Goal: Task Accomplishment & Management: Manage account settings

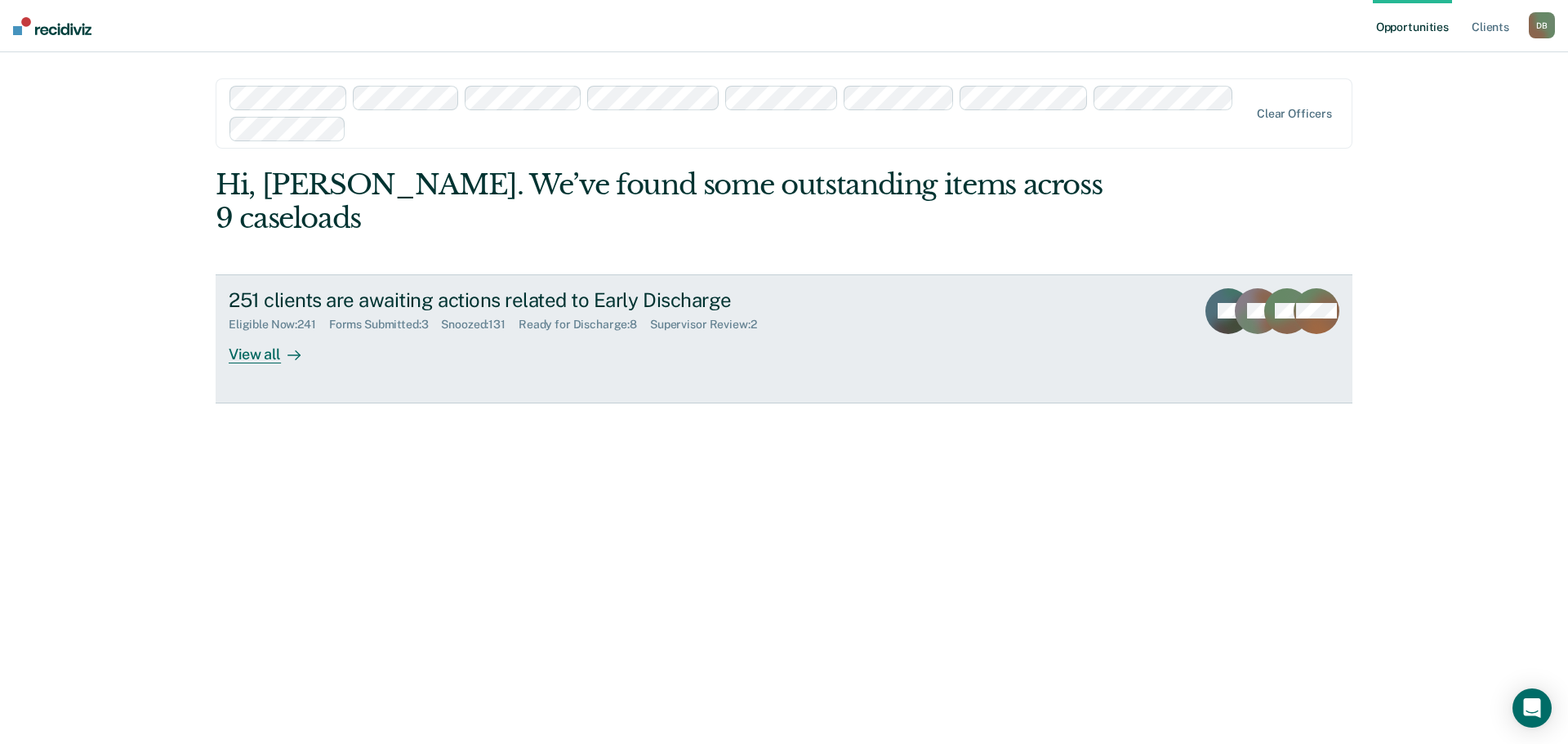
click at [349, 318] on div "Forms Submitted : 3" at bounding box center [385, 325] width 113 height 14
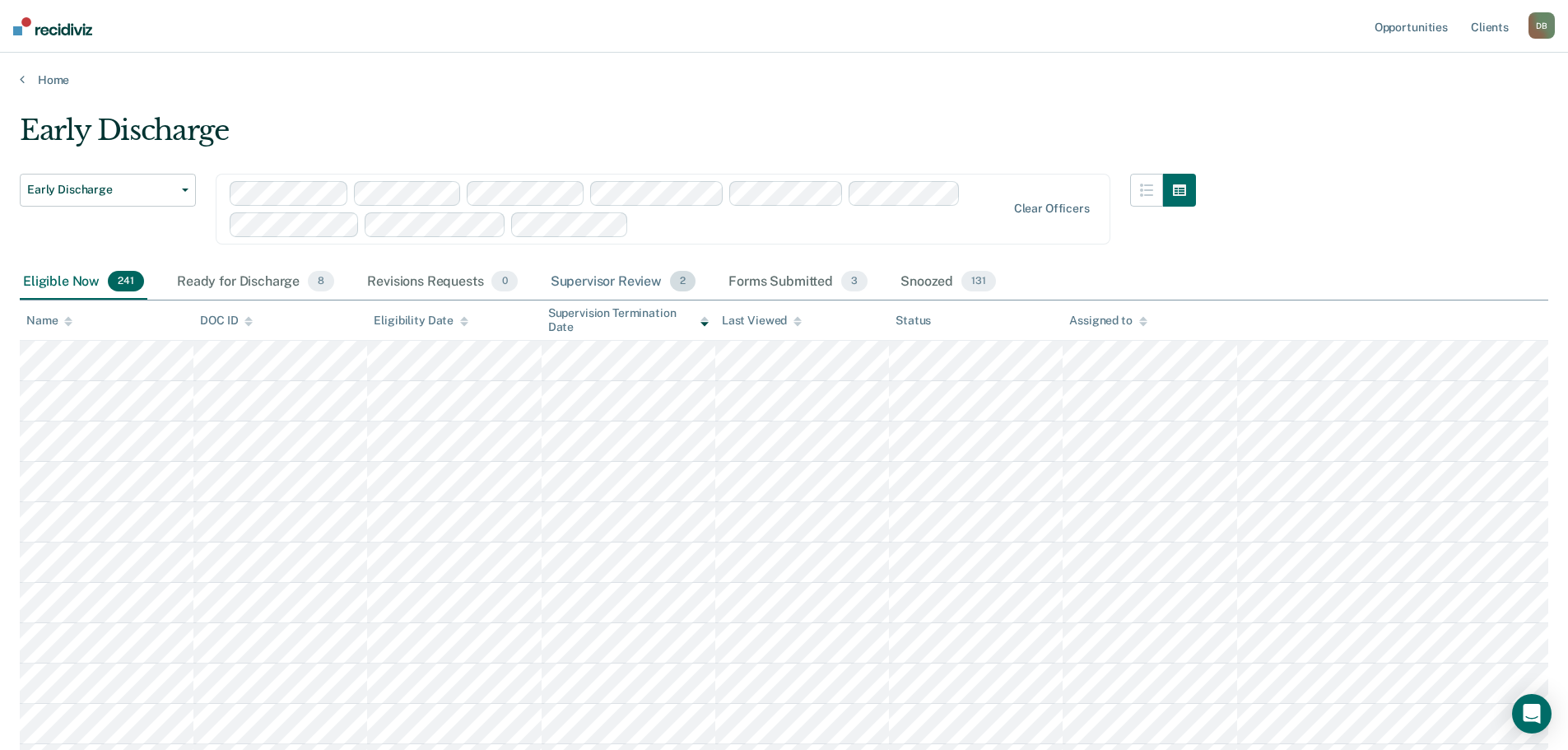
click at [592, 277] on div "Supervisor Review 2" at bounding box center [624, 282] width 152 height 36
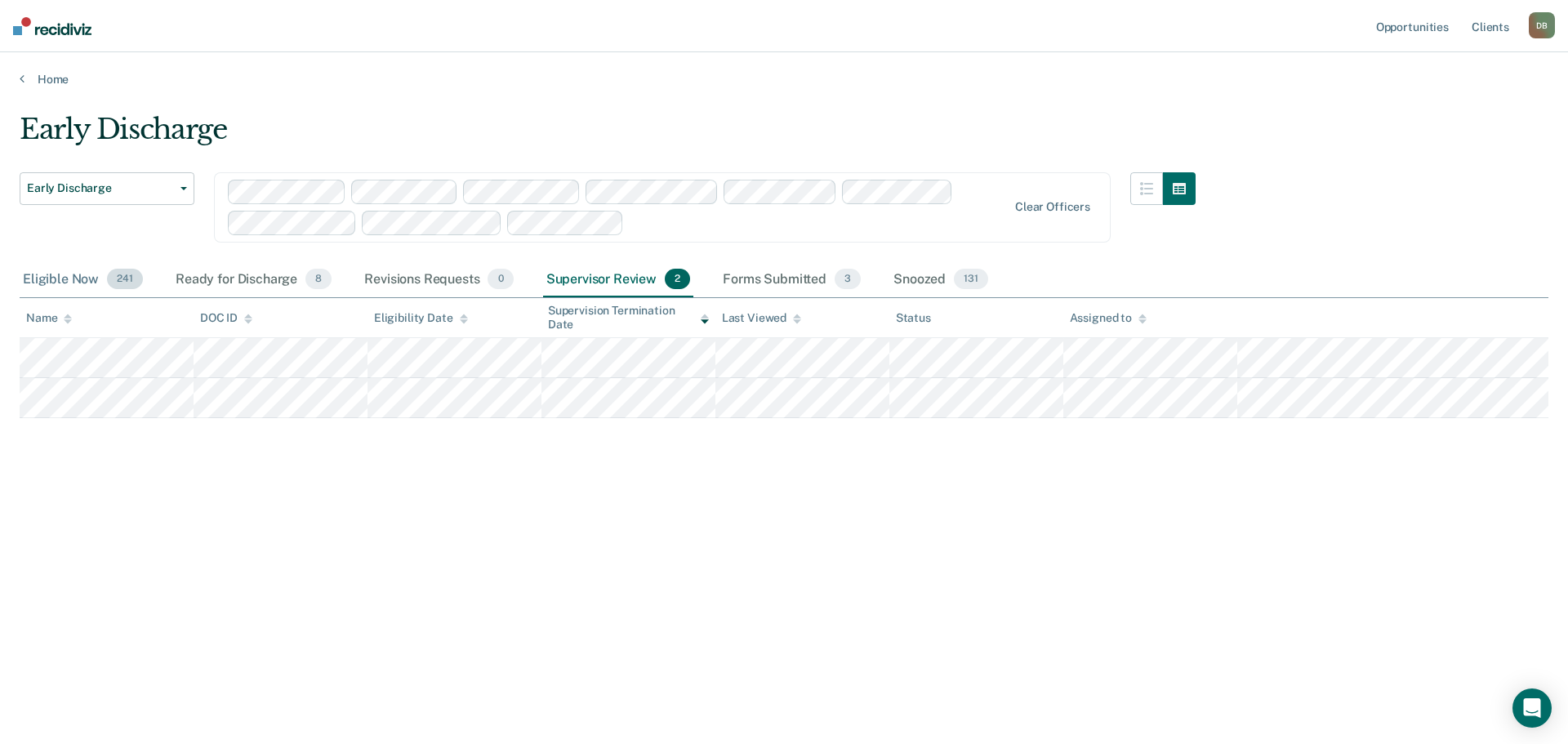
click at [44, 274] on div "Eligible Now 241" at bounding box center [83, 280] width 127 height 36
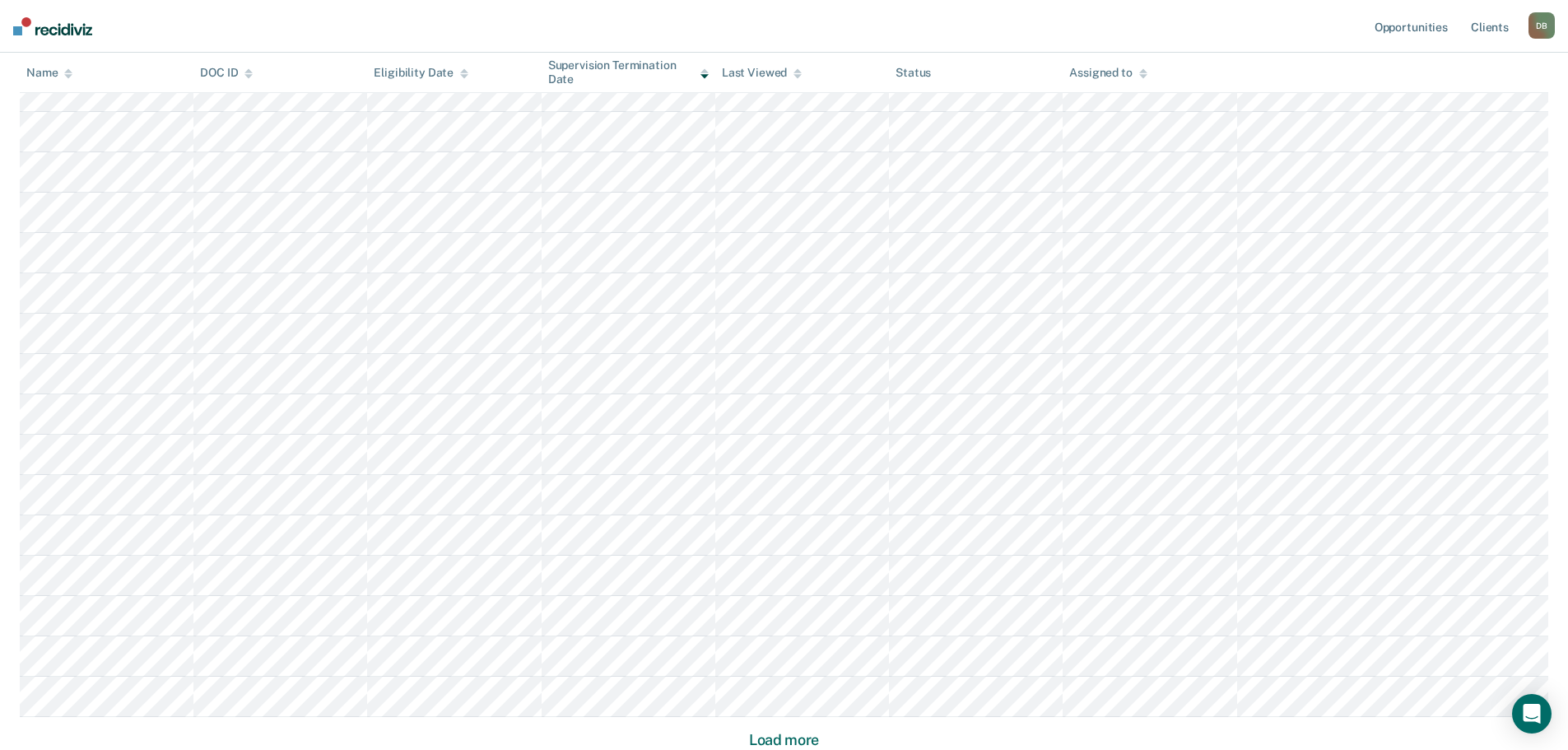
scroll to position [979, 0]
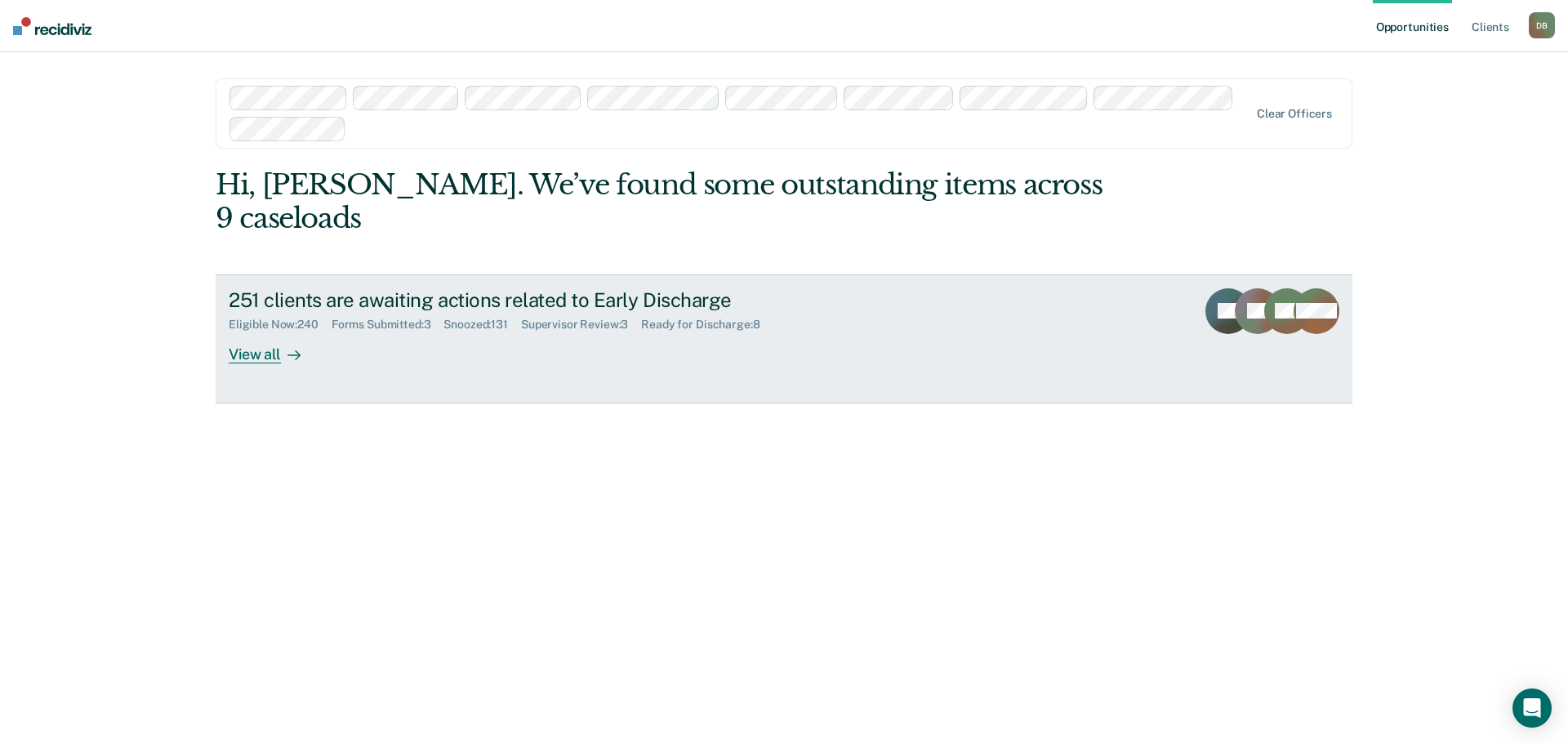
click at [349, 318] on div "Forms Submitted : 3" at bounding box center [387, 325] width 113 height 14
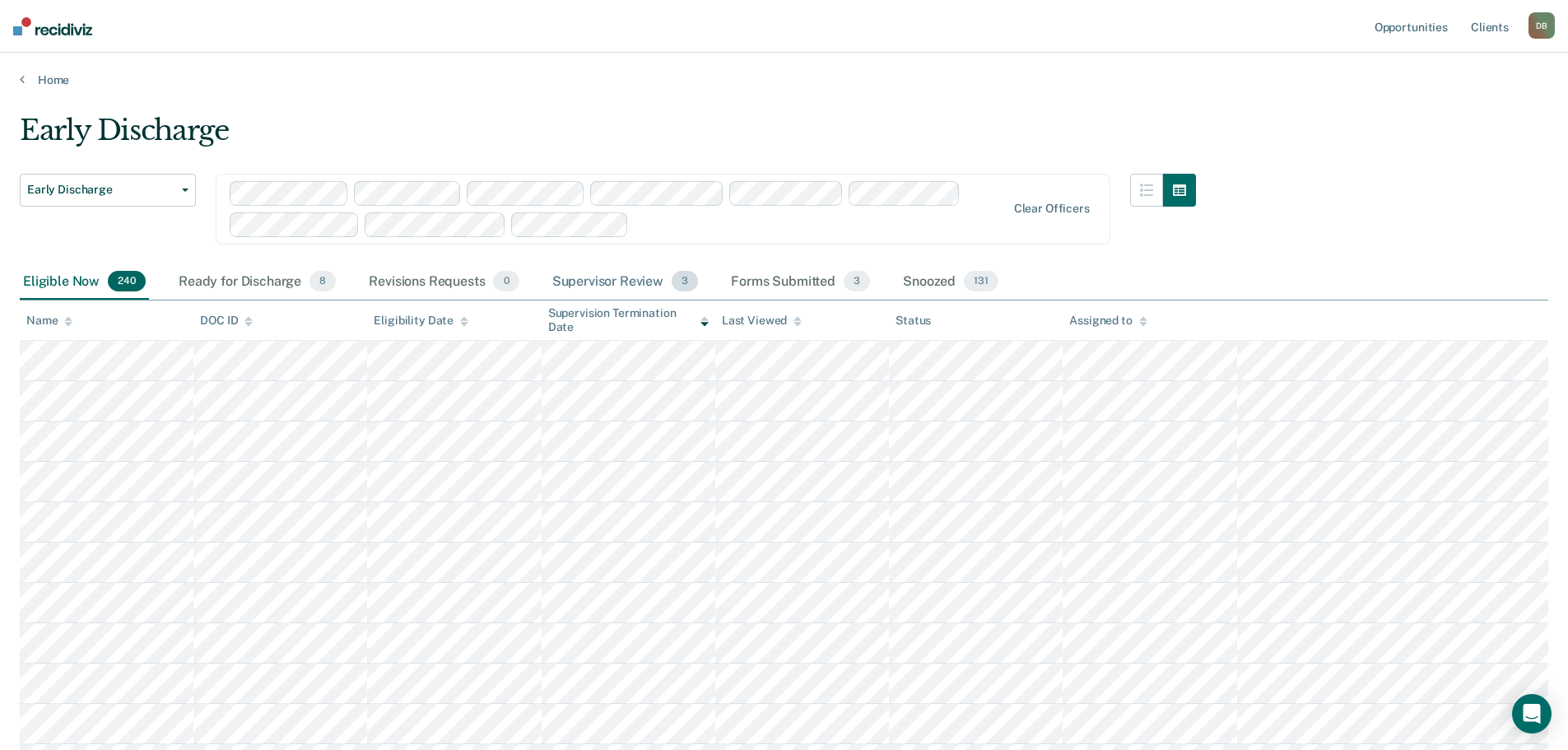
click at [609, 286] on div "Supervisor Review 3" at bounding box center [625, 282] width 153 height 36
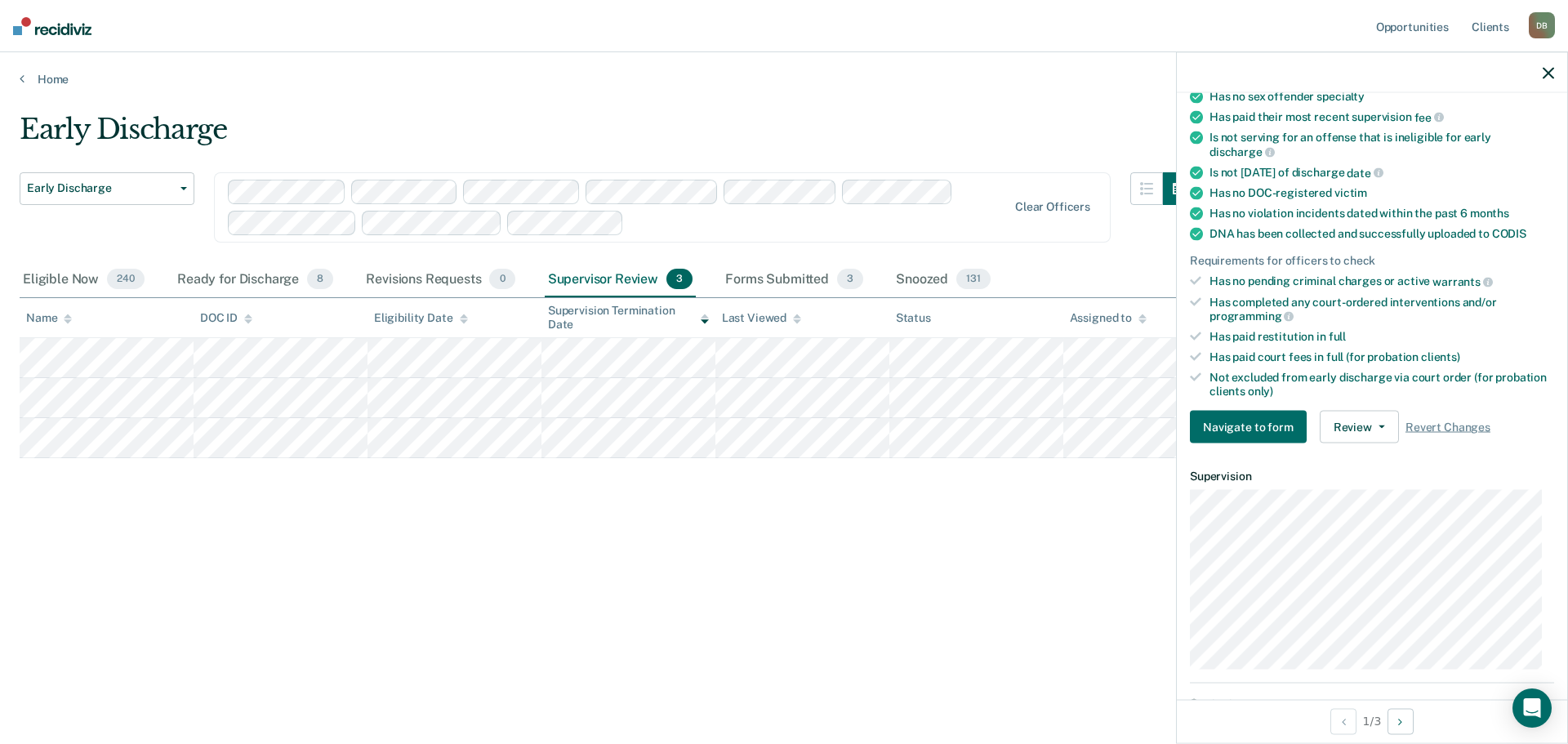
scroll to position [224, 0]
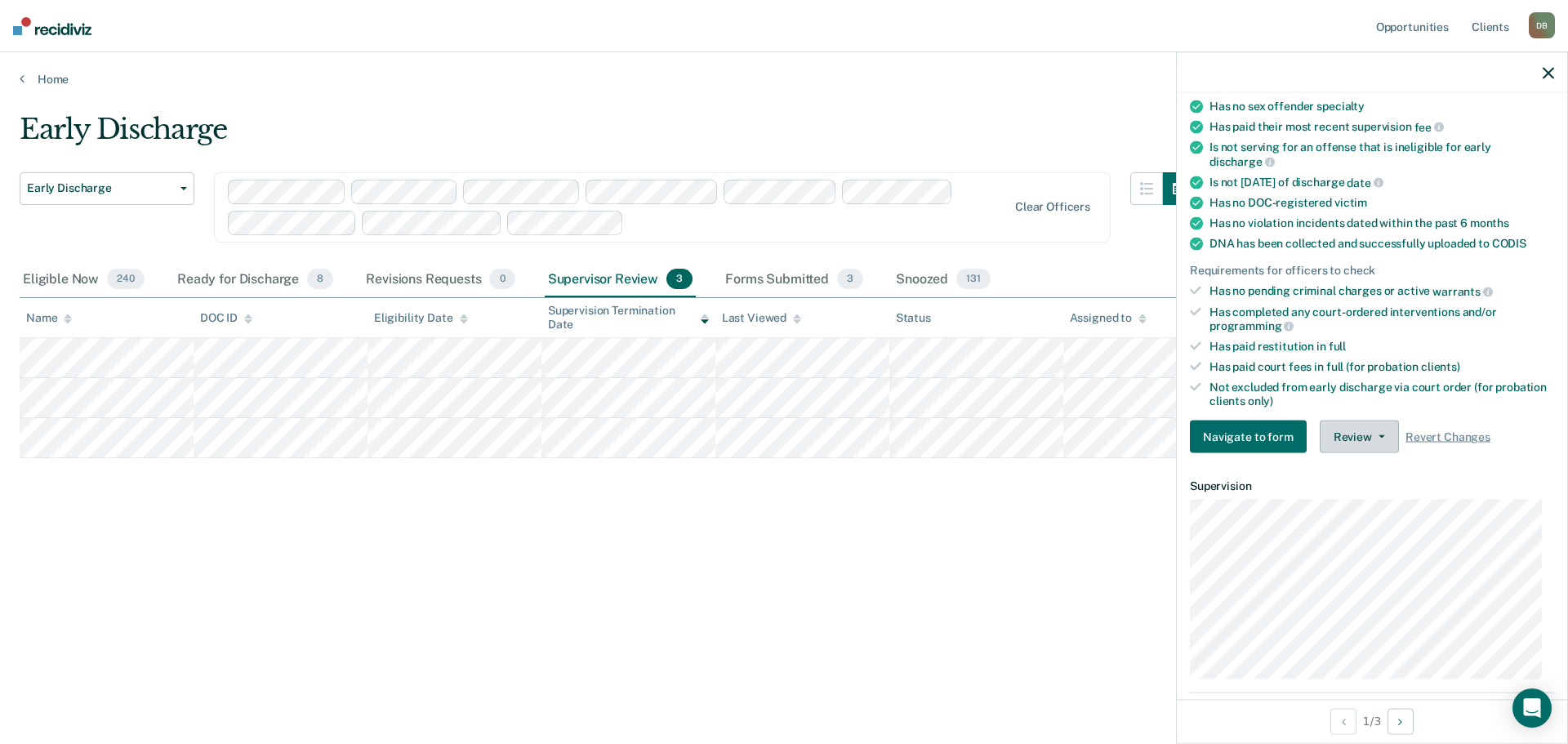
click at [1360, 439] on button "Review" at bounding box center [1358, 437] width 79 height 33
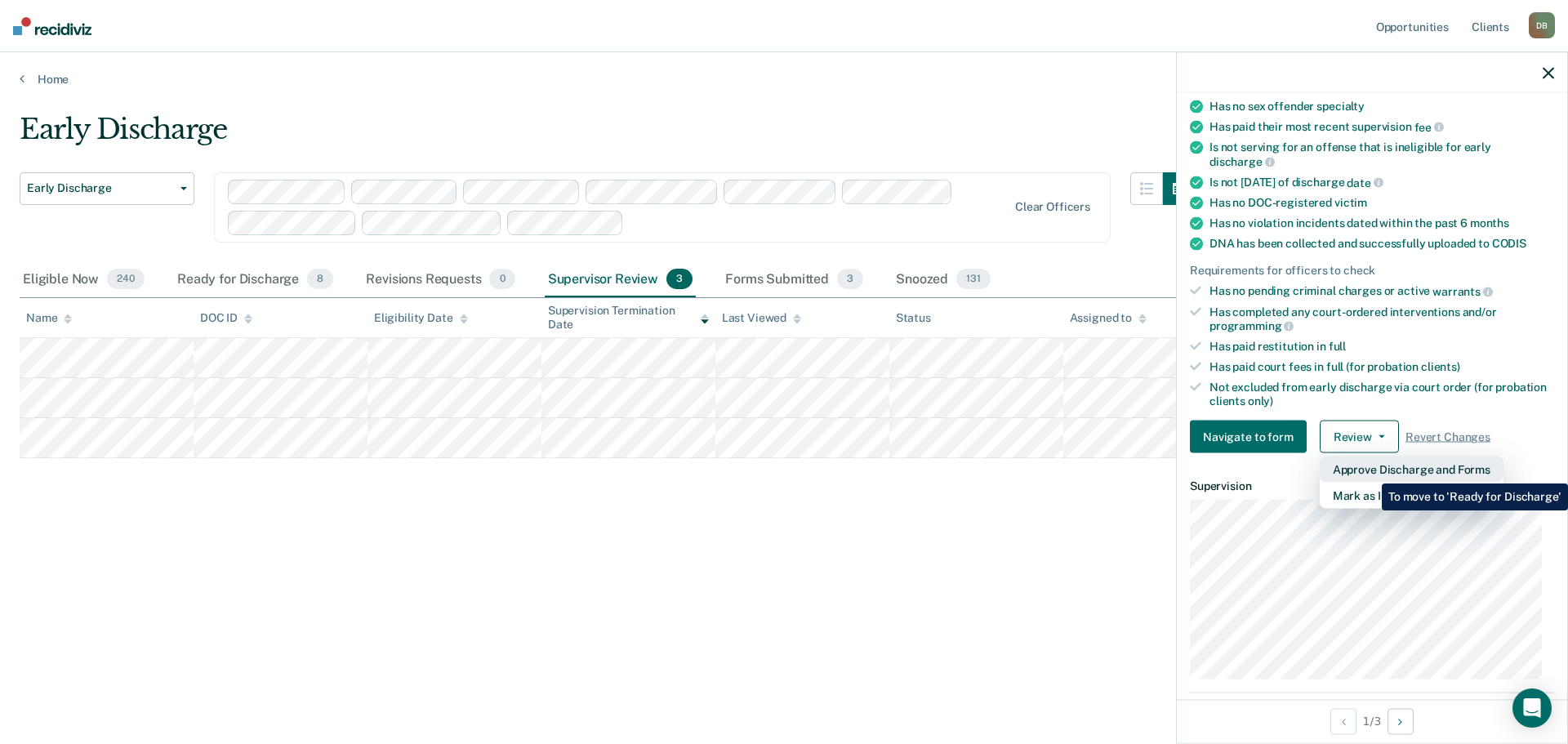
click at [1369, 471] on button "Approve Discharge and Forms" at bounding box center [1411, 469] width 184 height 26
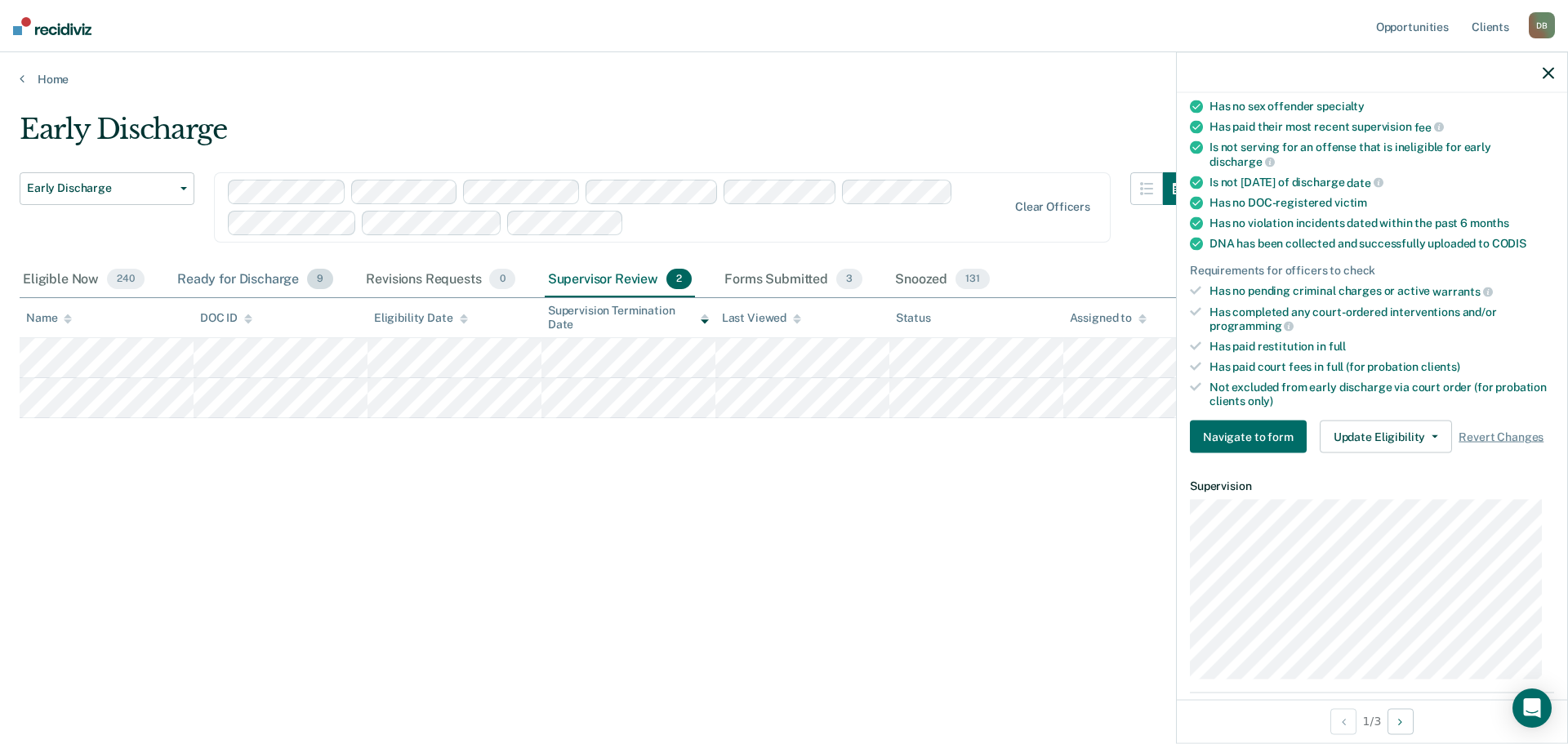
click at [262, 279] on div "Ready for Discharge 9" at bounding box center [255, 280] width 162 height 36
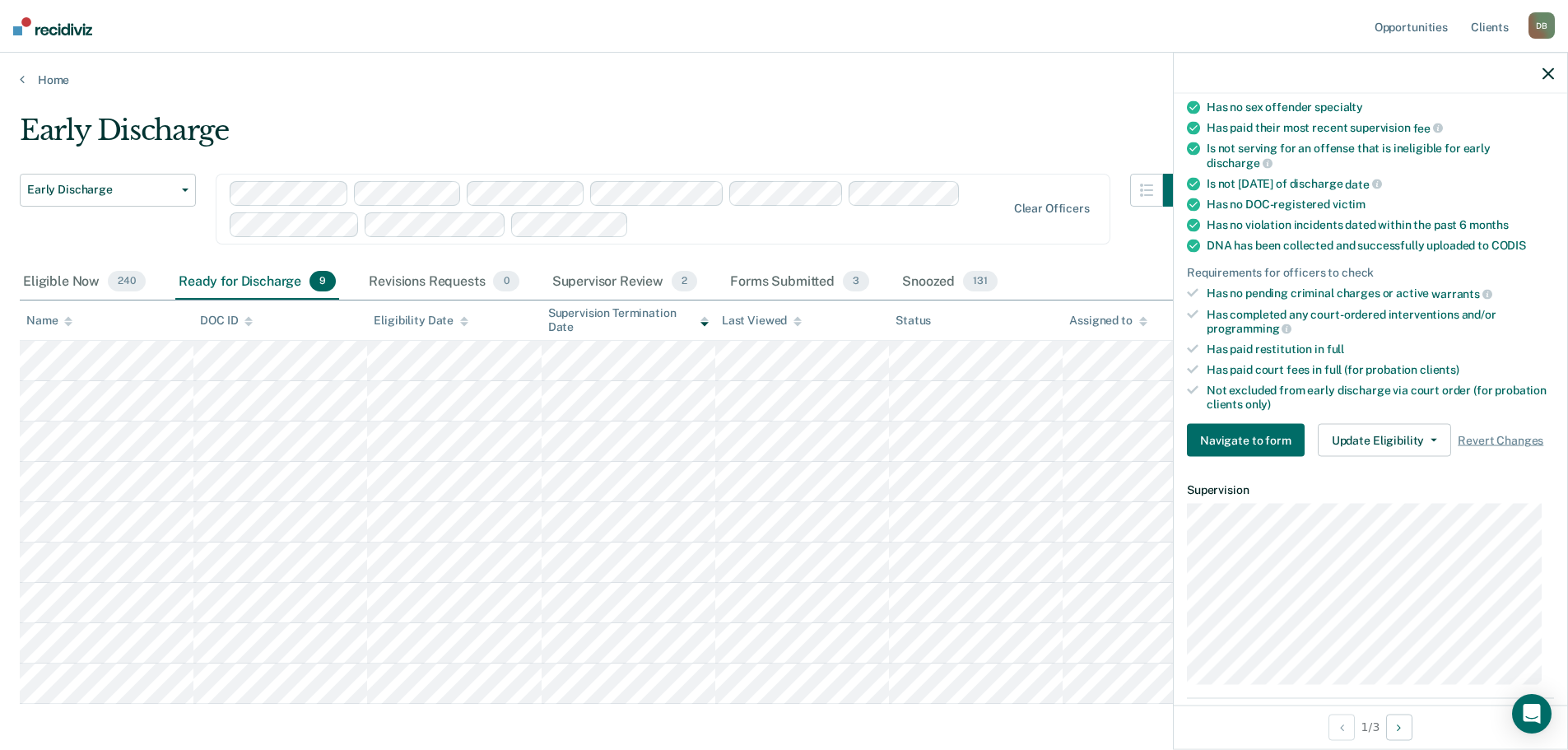
click at [1549, 73] on icon "button" at bounding box center [1548, 72] width 12 height 12
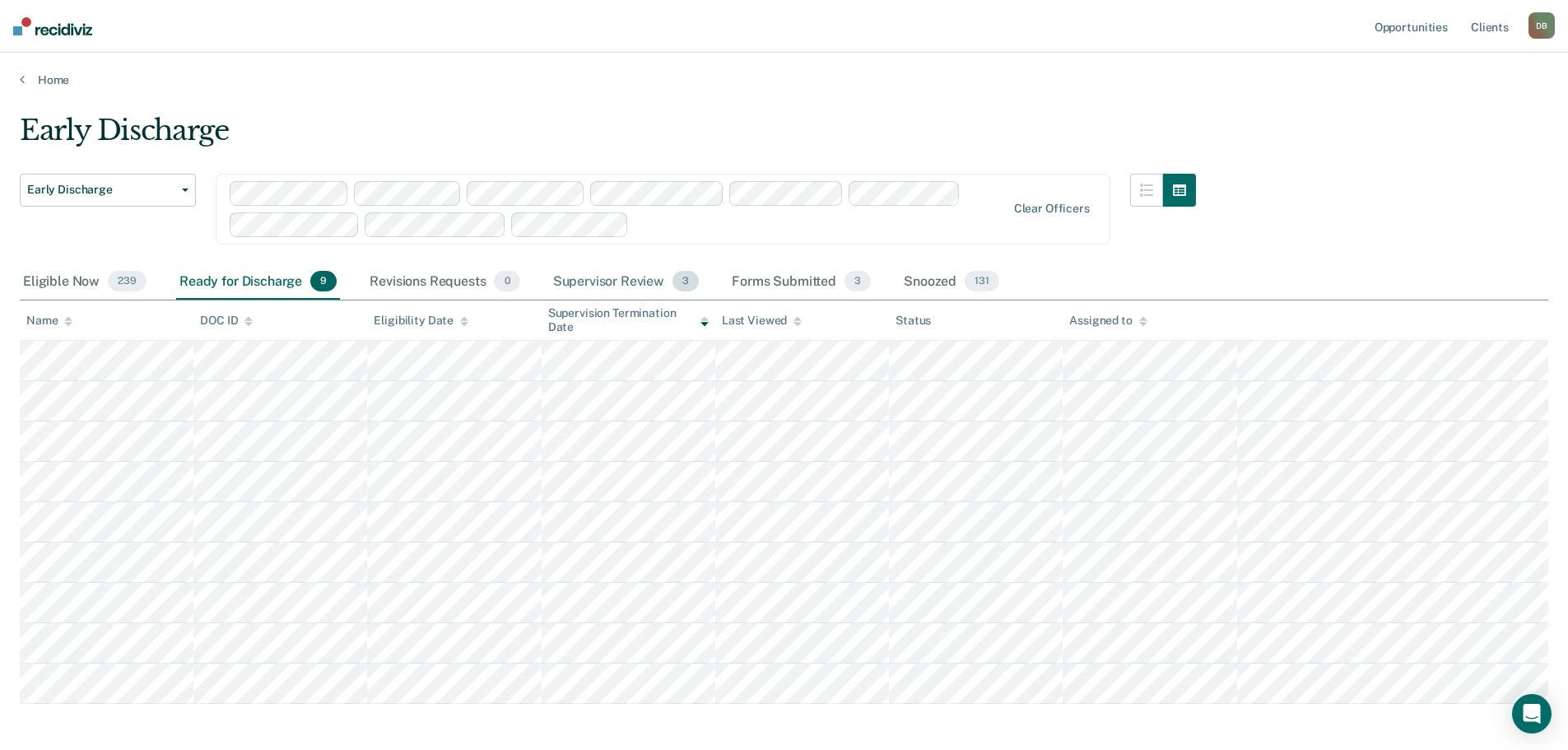
click at [622, 293] on div "Supervisor Review 3" at bounding box center [626, 282] width 153 height 36
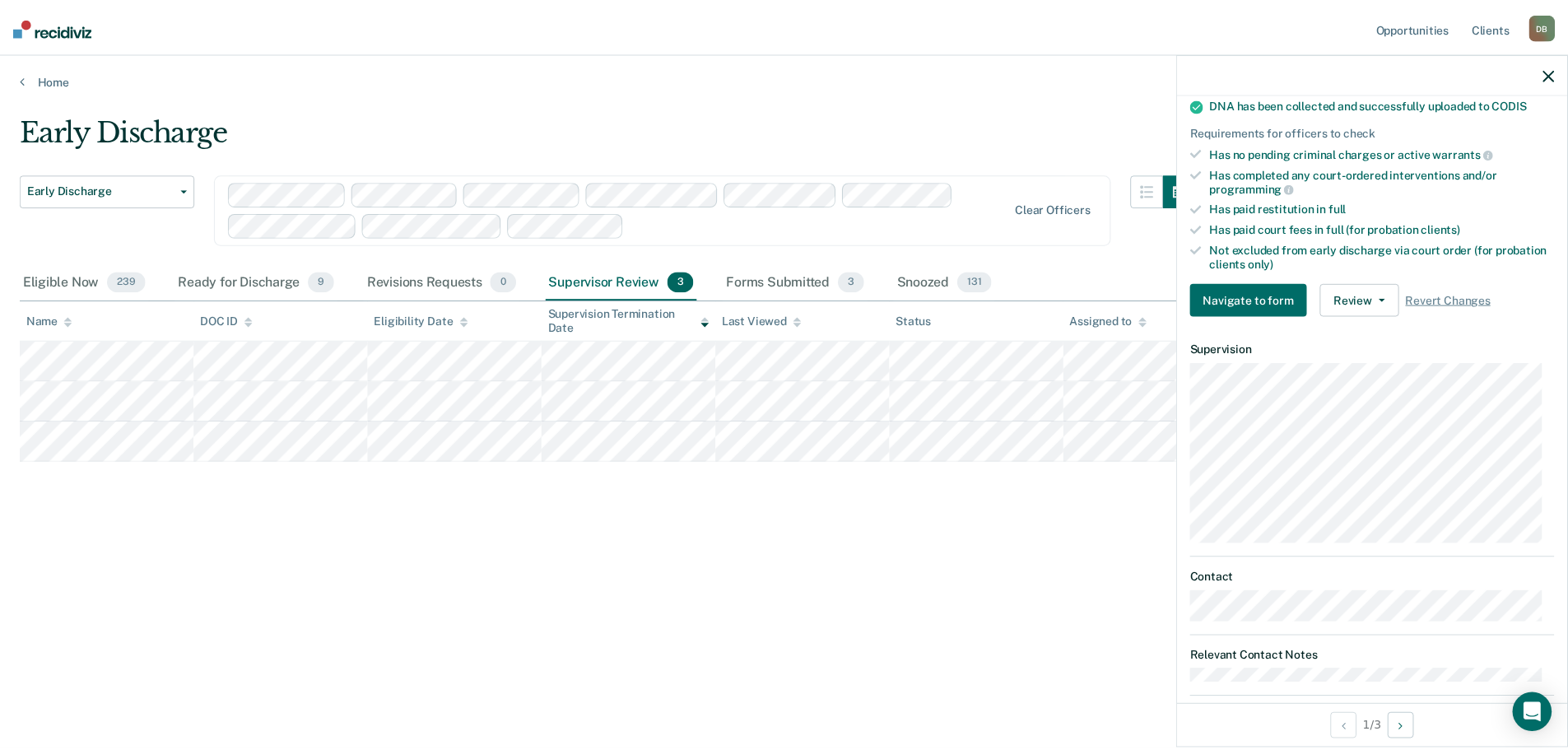
scroll to position [390, 0]
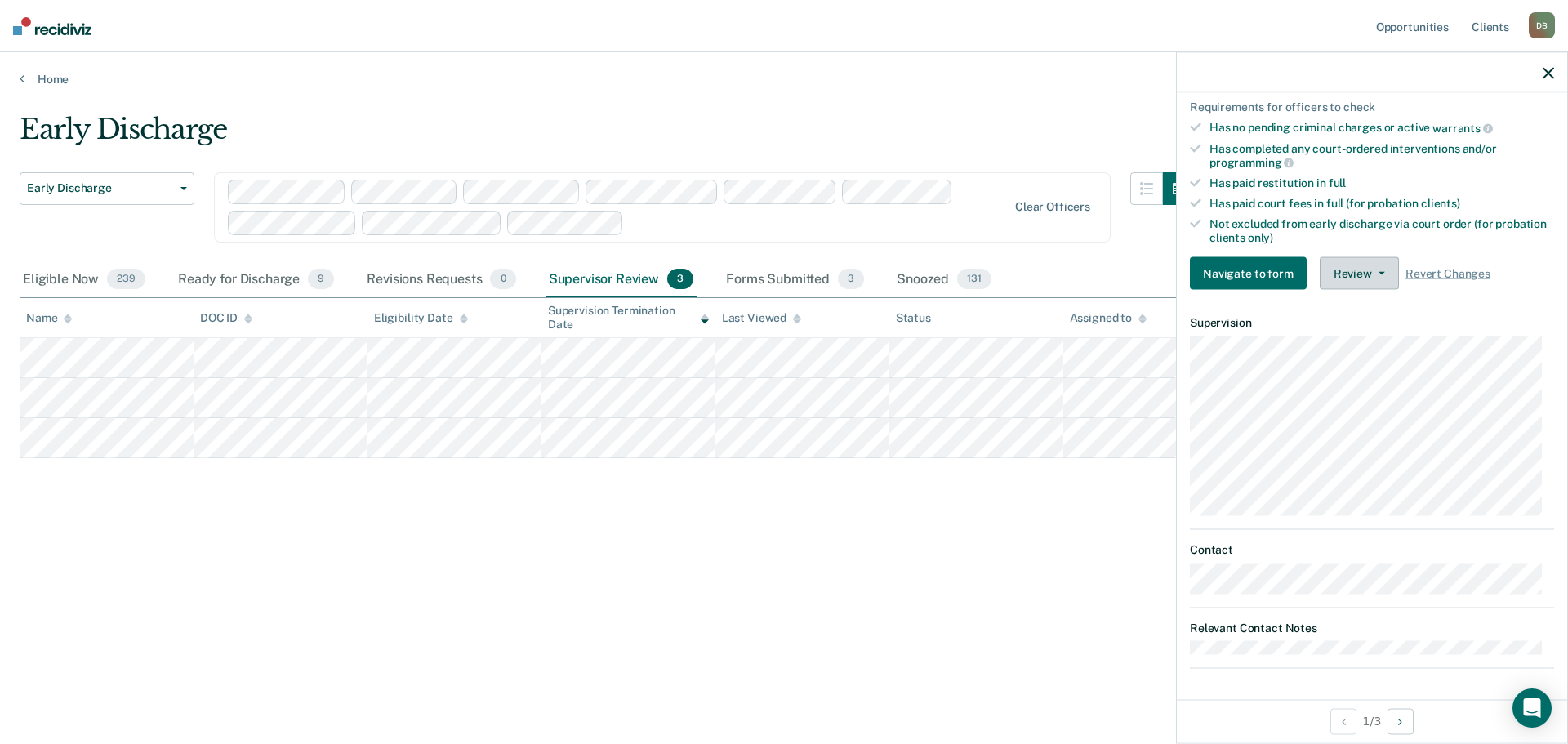
click at [1383, 271] on button "Review" at bounding box center [1358, 273] width 79 height 33
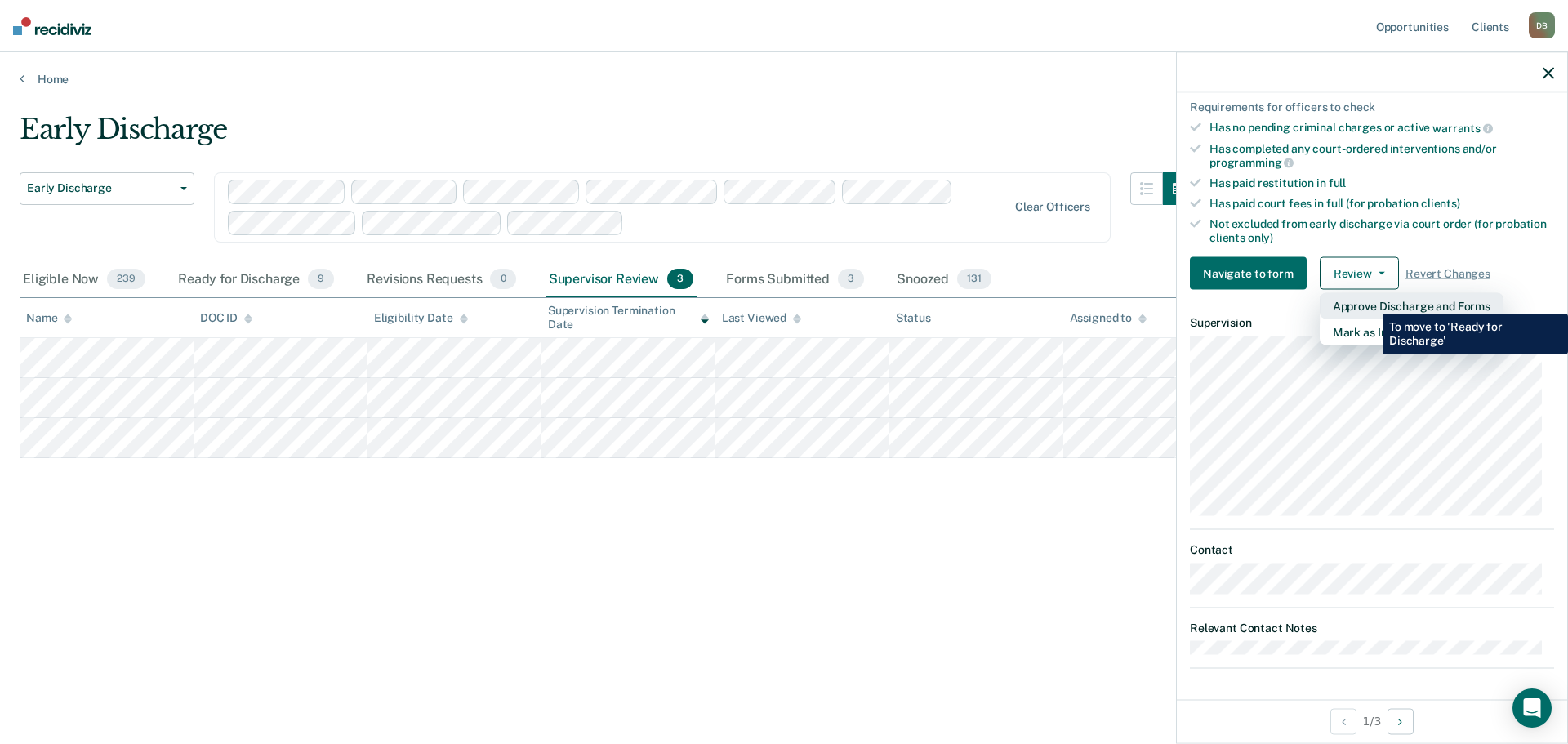
click at [1370, 301] on button "Approve Discharge and Forms" at bounding box center [1411, 305] width 184 height 26
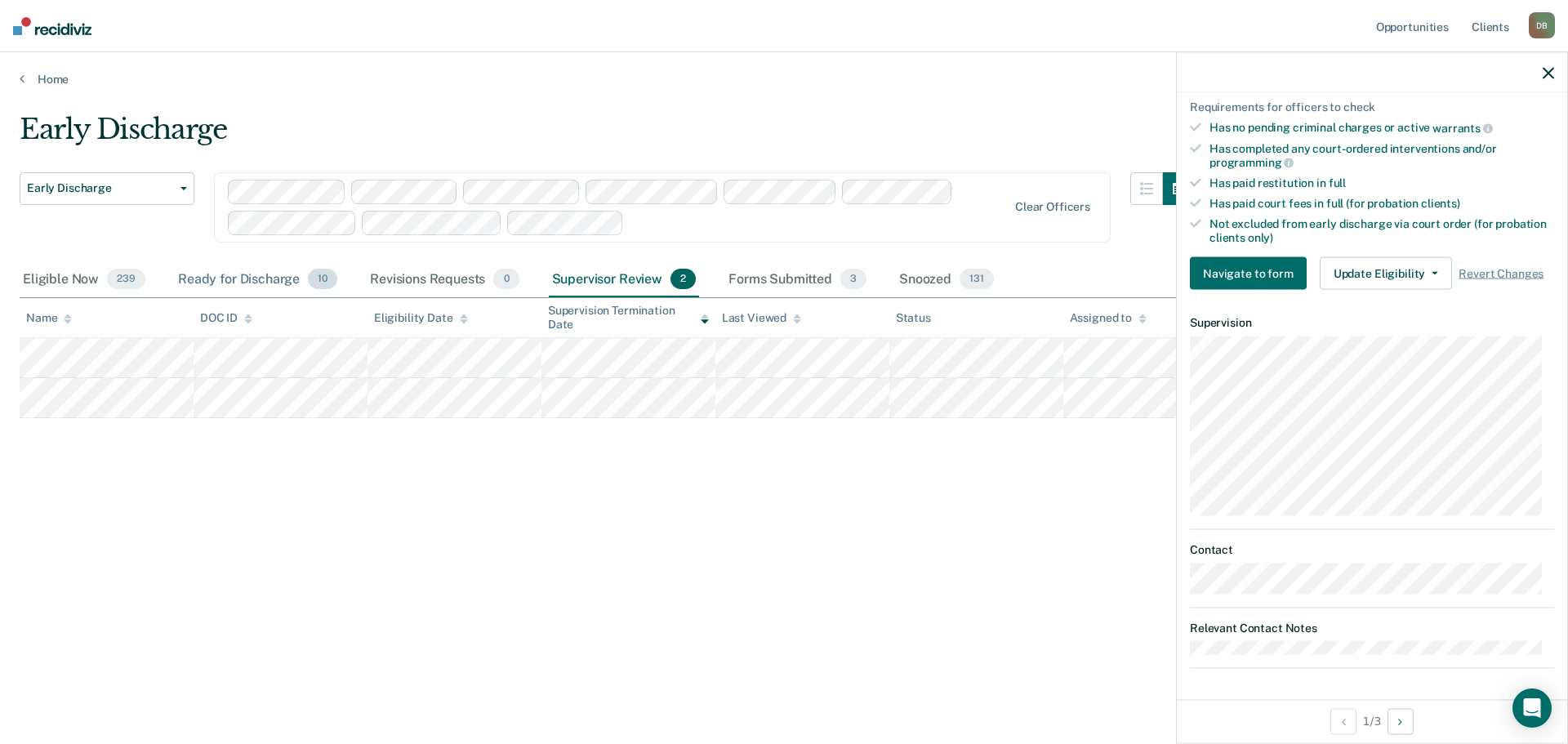
click at [257, 284] on div "Ready for Discharge 10" at bounding box center [257, 280] width 166 height 36
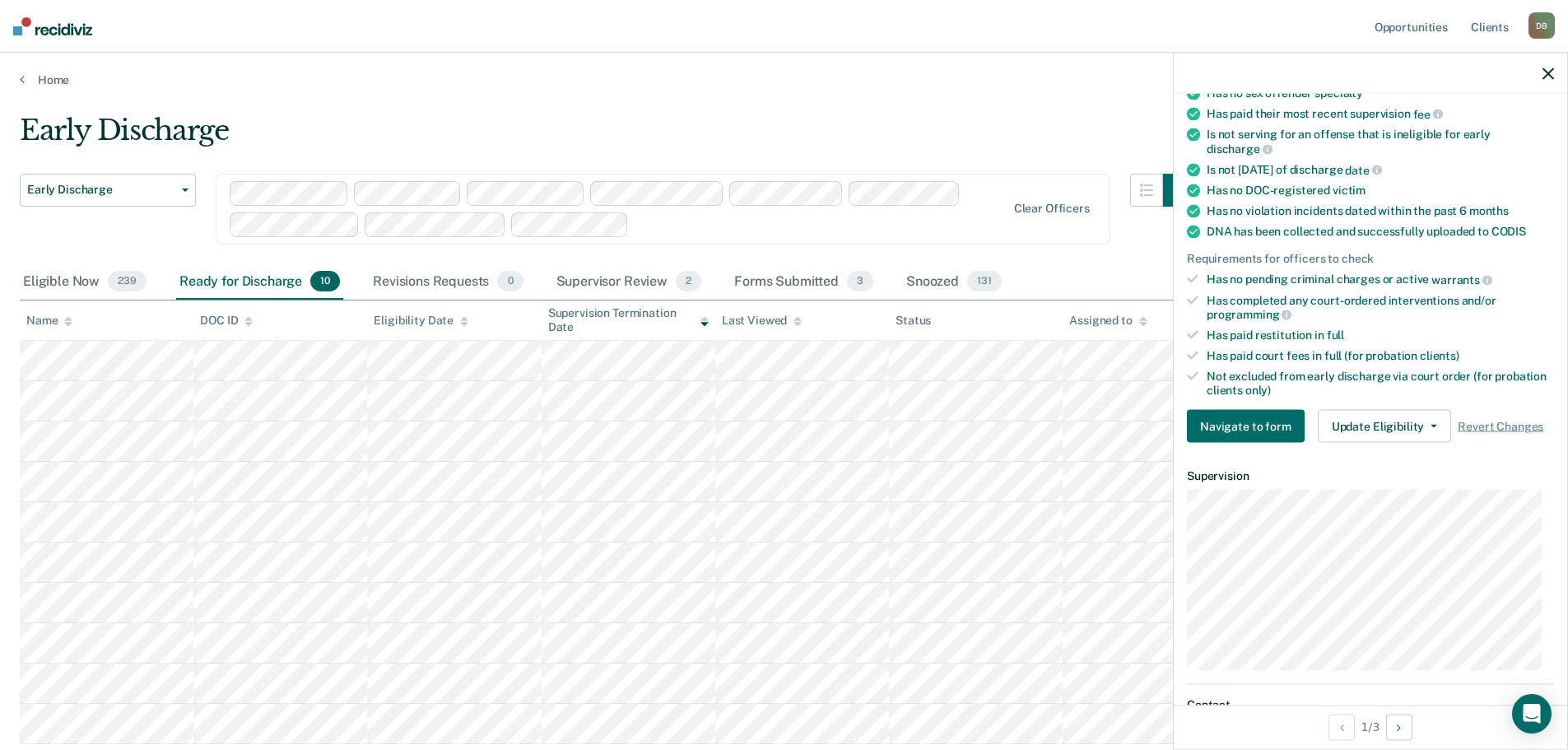
scroll to position [0, 0]
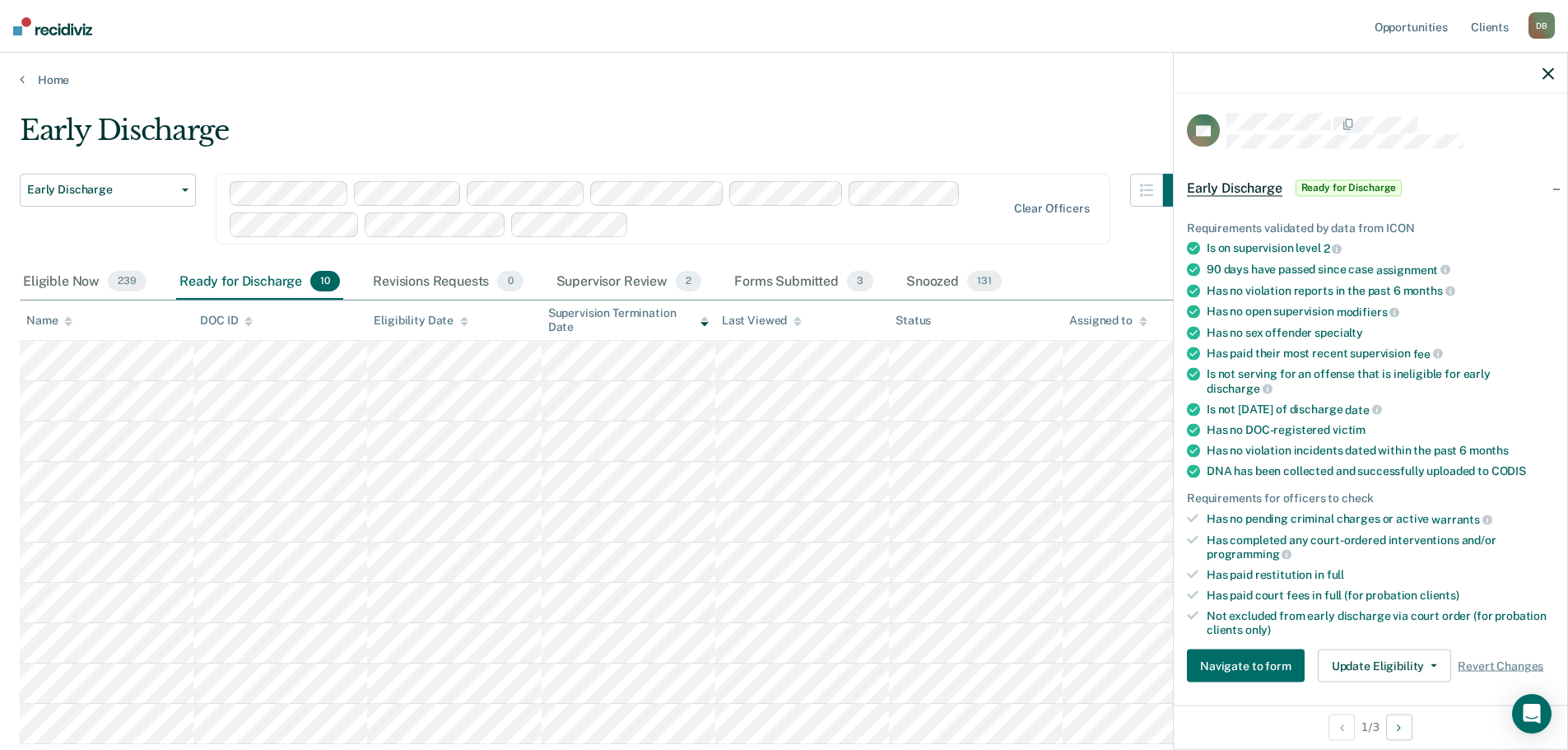
click at [1548, 77] on icon "button" at bounding box center [1548, 72] width 12 height 12
